Goal: Navigation & Orientation: Find specific page/section

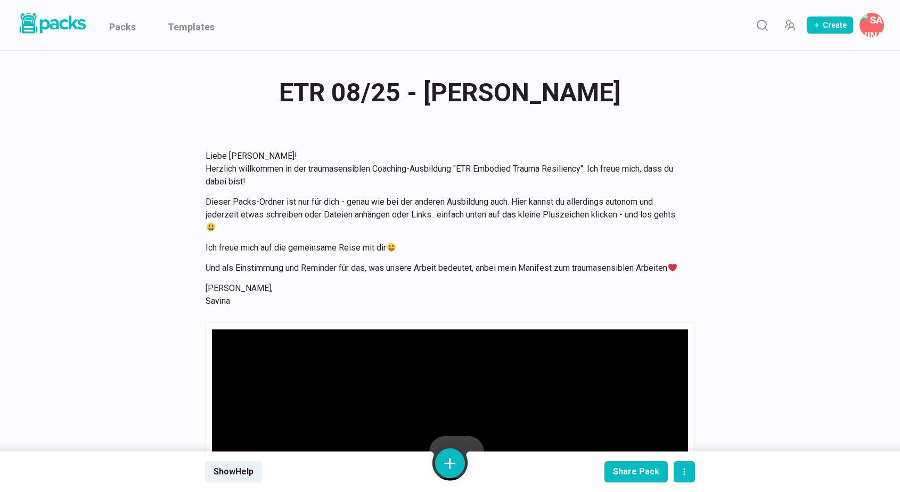
scroll to position [5011, 0]
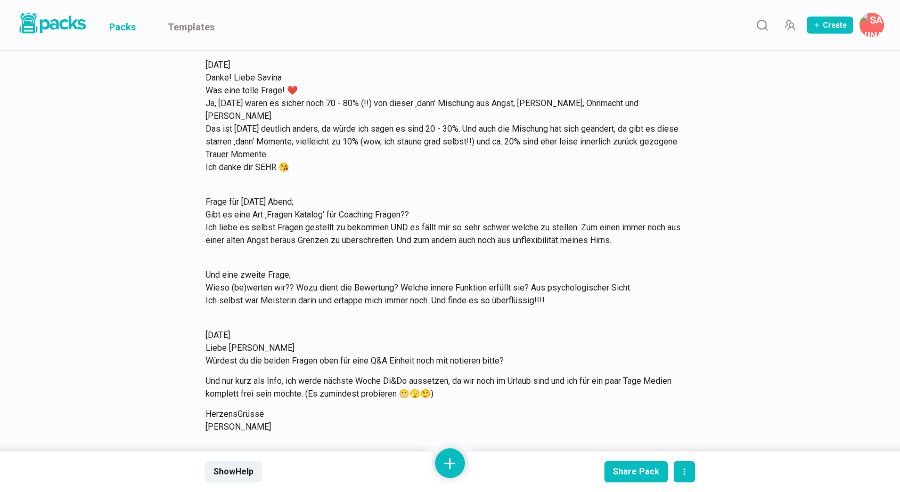
click at [131, 30] on link "Packs" at bounding box center [122, 25] width 27 height 50
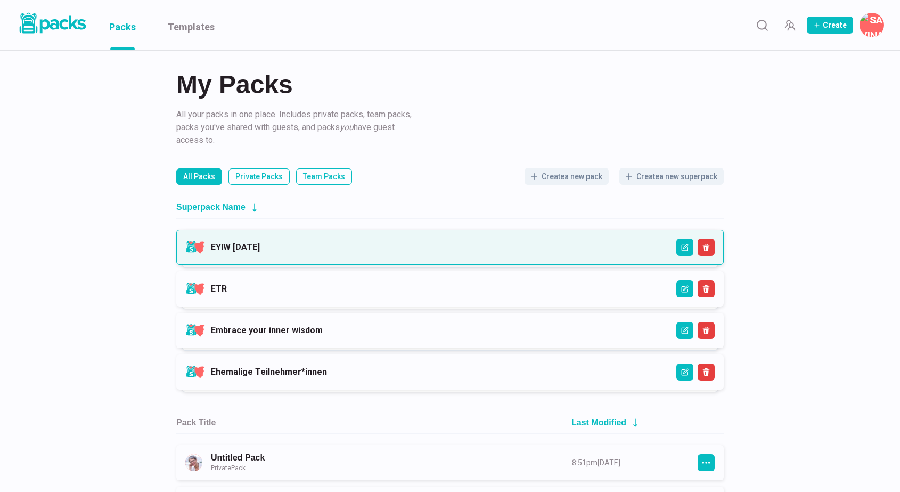
click at [260, 250] on link "EYIW [DATE]" at bounding box center [235, 247] width 49 height 10
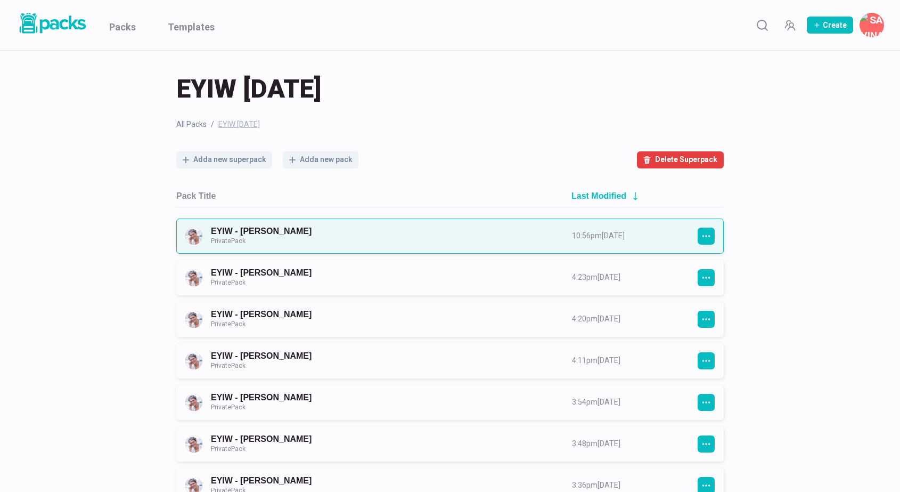
click at [393, 235] on link "EYIW - [PERSON_NAME] Private Pack" at bounding box center [382, 236] width 342 height 20
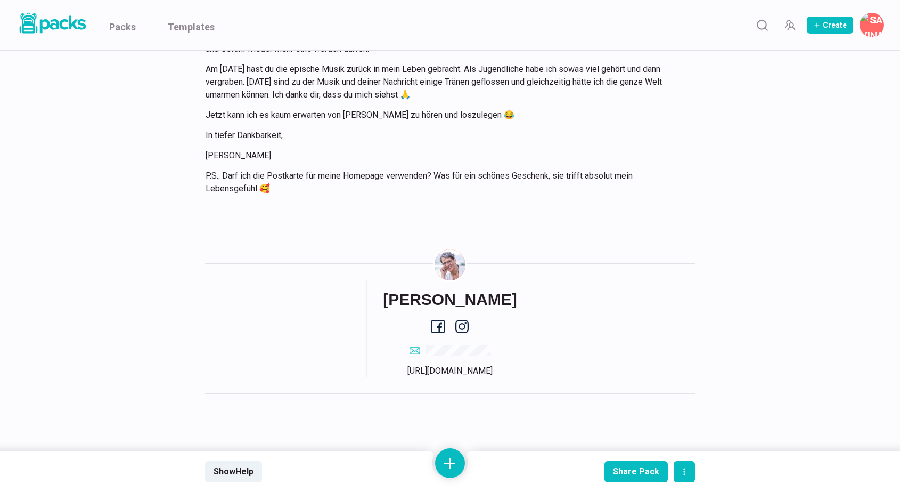
scroll to position [1828, 0]
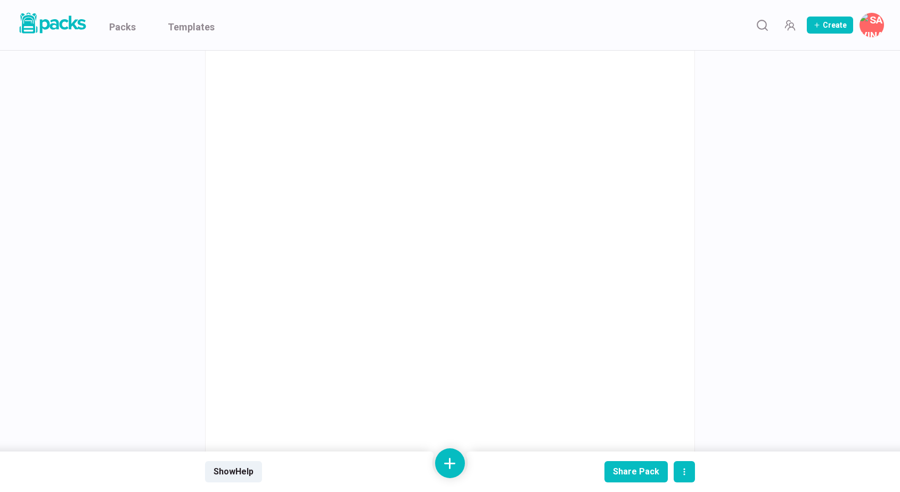
scroll to position [1088, 0]
click at [131, 24] on link "Packs" at bounding box center [122, 25] width 27 height 50
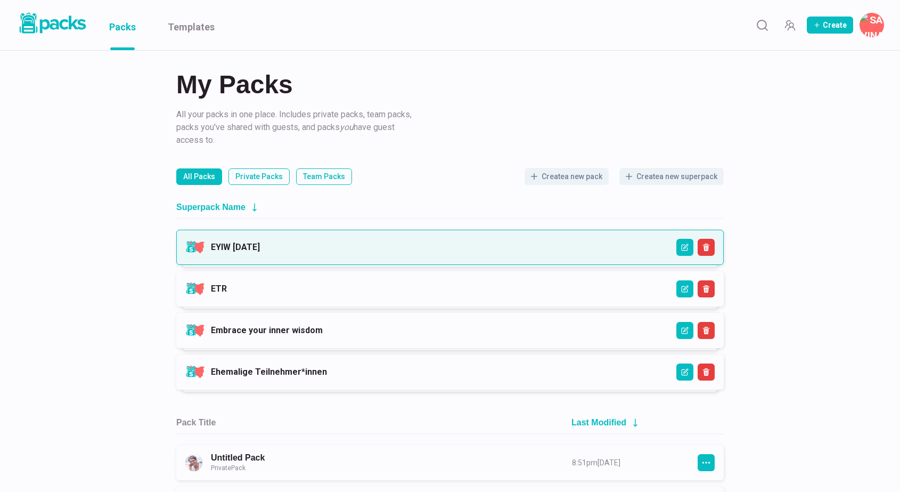
click at [260, 251] on link "EYIW [DATE]" at bounding box center [235, 247] width 49 height 10
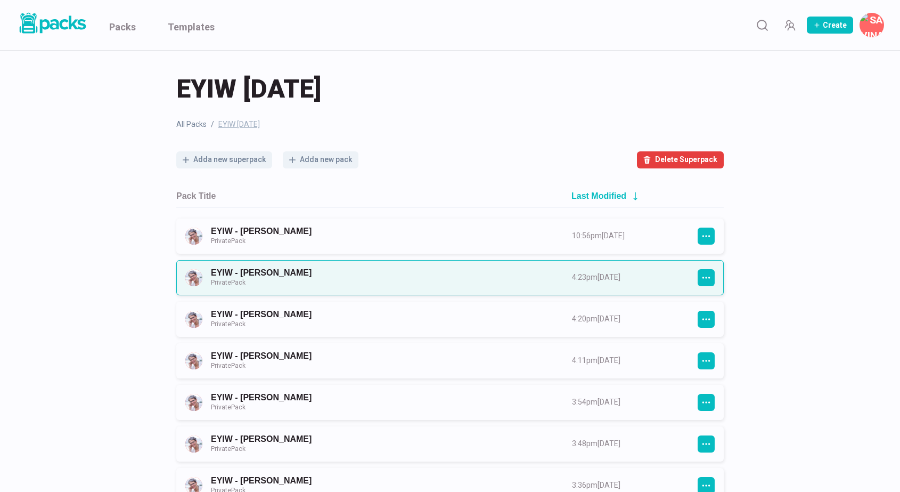
click at [397, 278] on link "EYIW - [PERSON_NAME] Private Pack" at bounding box center [382, 277] width 342 height 20
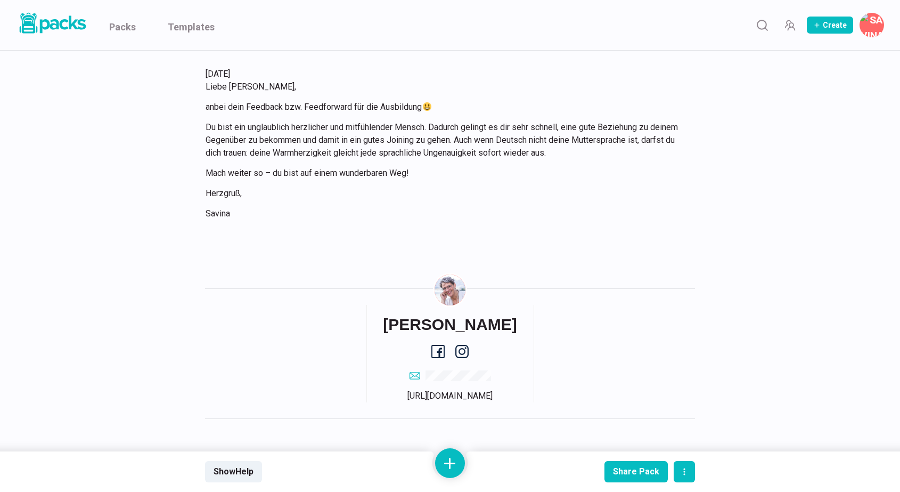
scroll to position [1395, 0]
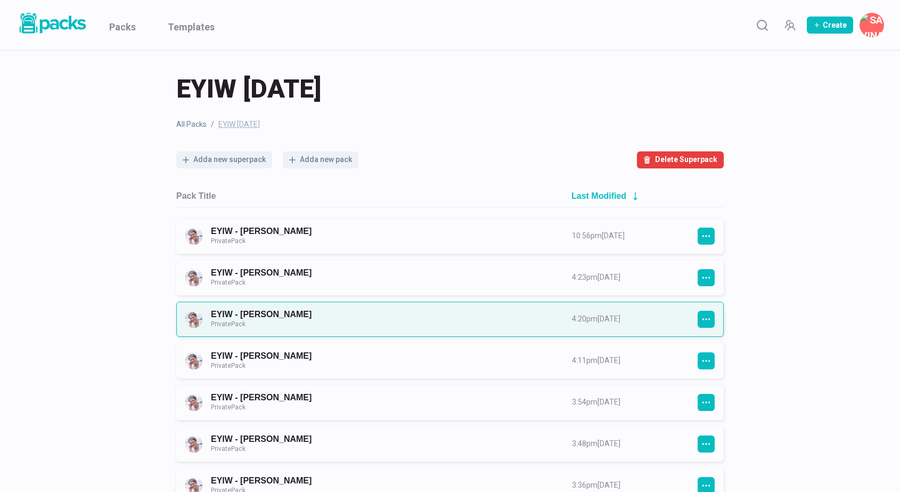
click at [371, 316] on link "EYIW - Ines Klein Private Pack" at bounding box center [382, 319] width 342 height 20
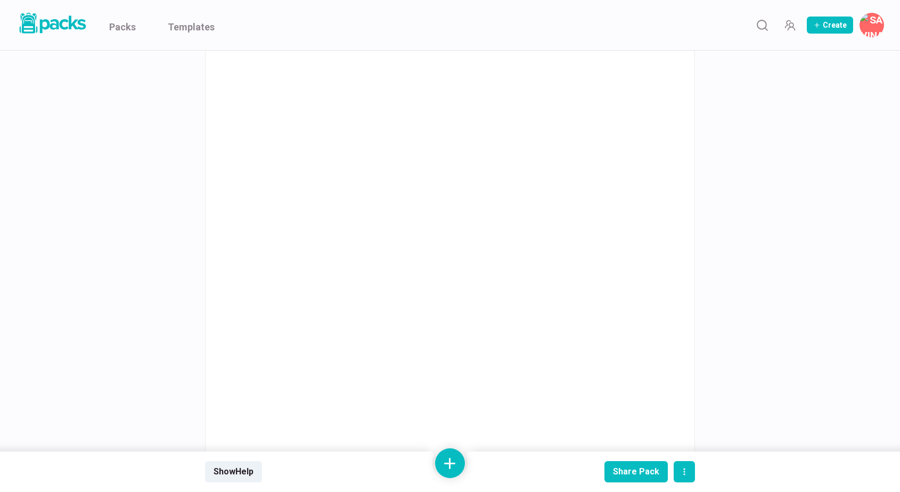
scroll to position [1884, 0]
